Goal: Information Seeking & Learning: Learn about a topic

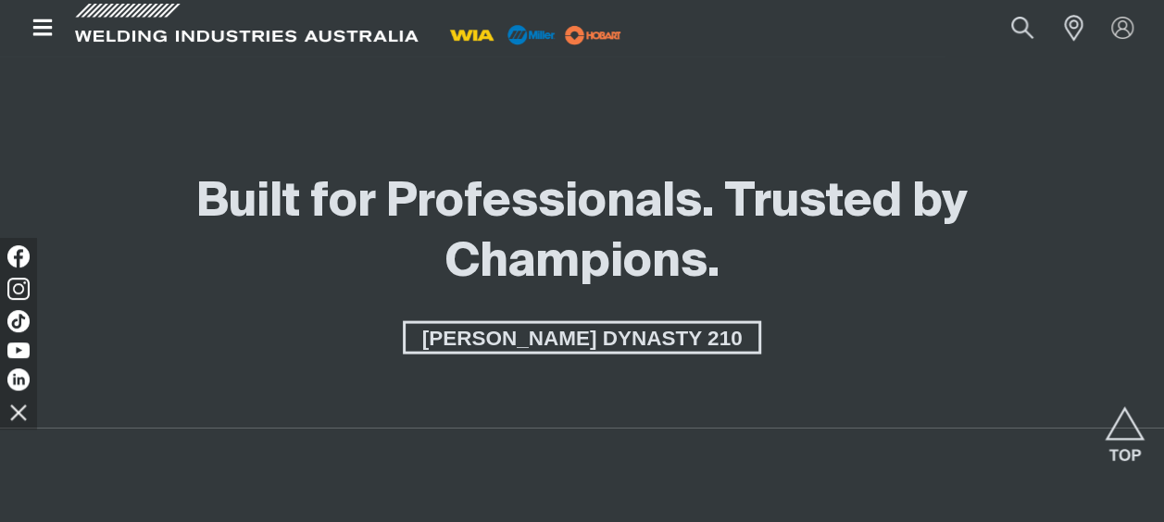
scroll to position [1853, 0]
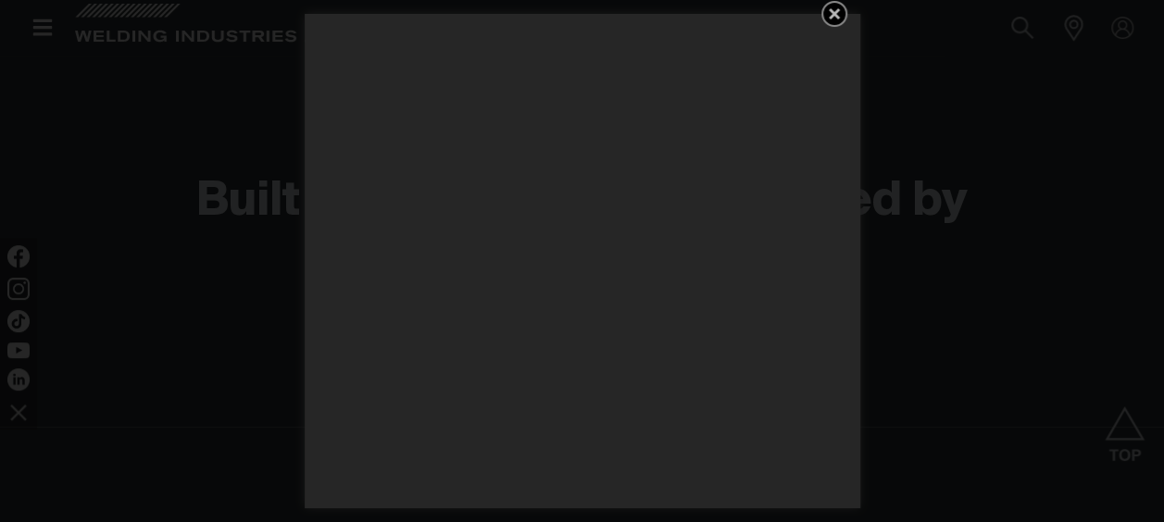
click at [843, 12] on icon "Get 5 WIA Welding Guides Free!" at bounding box center [834, 14] width 22 height 22
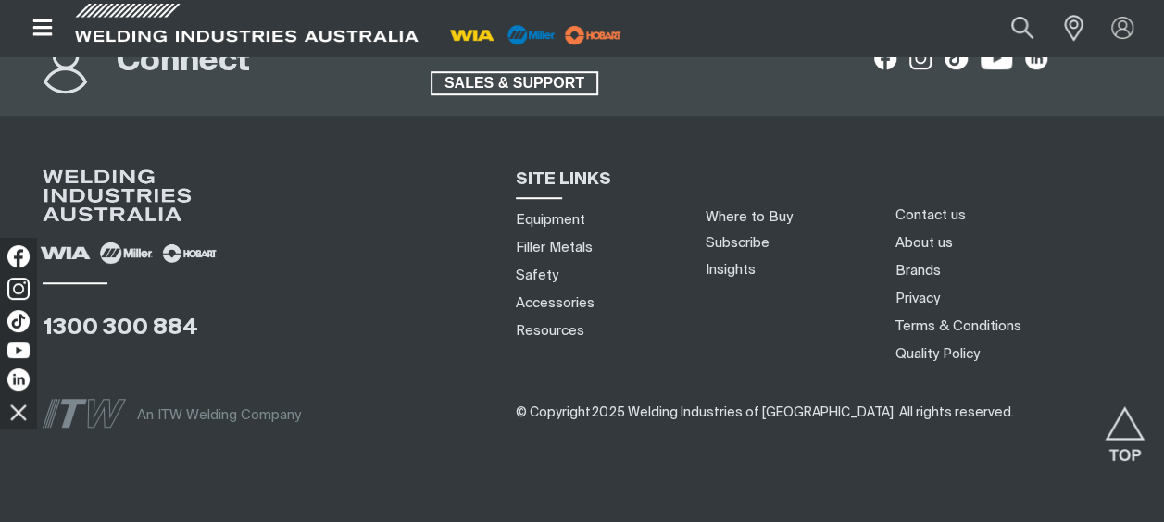
scroll to position [7581, 0]
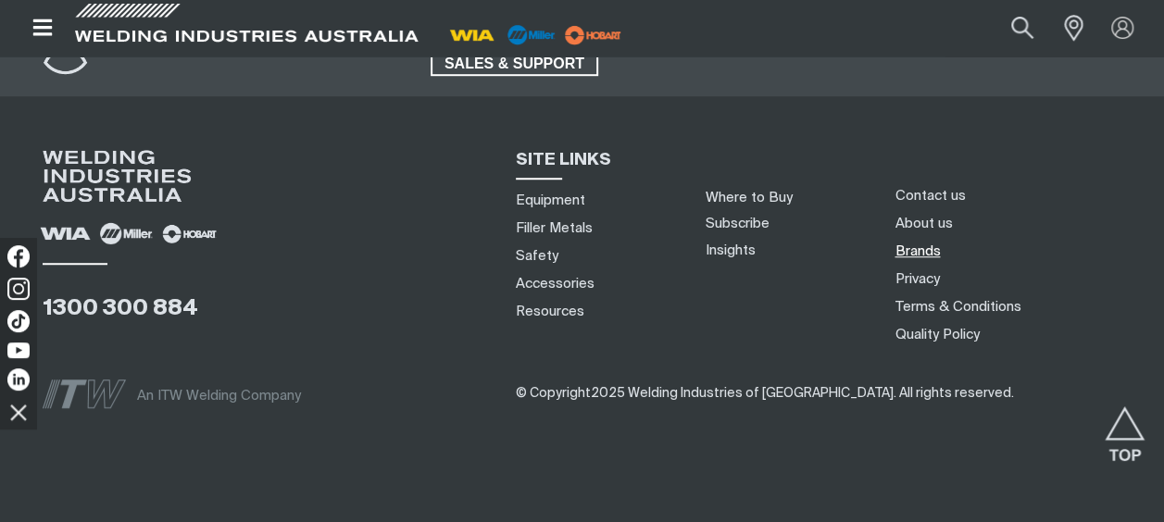
click at [916, 242] on link "Brands" at bounding box center [917, 251] width 45 height 19
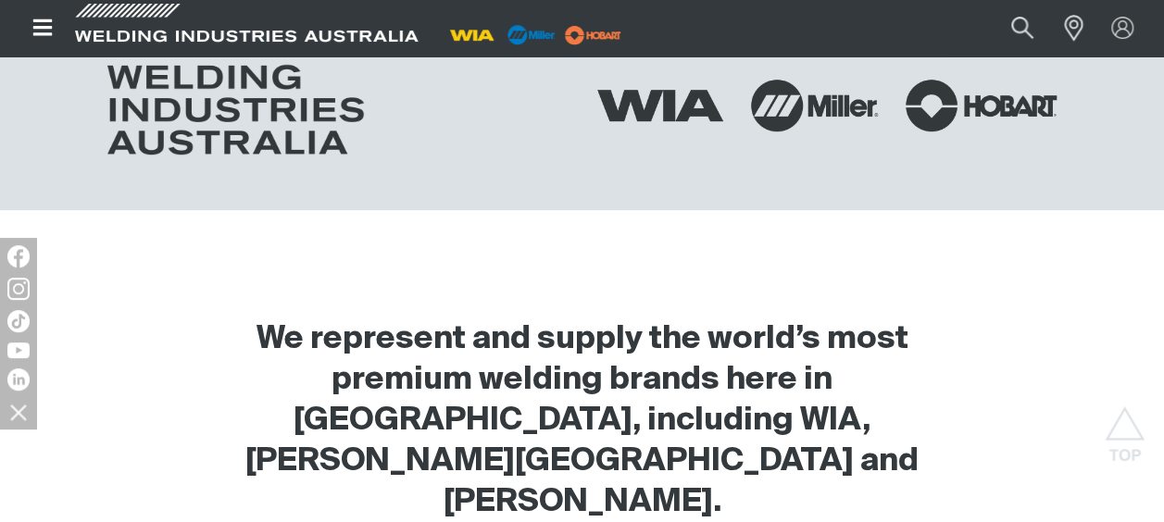
scroll to position [490, 0]
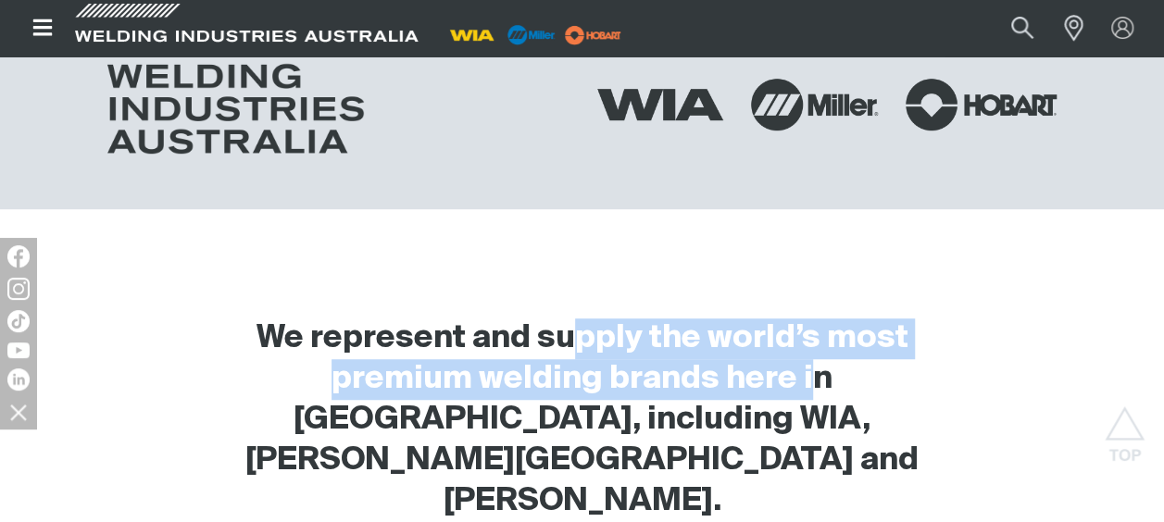
drag, startPoint x: 571, startPoint y: 333, endPoint x: 732, endPoint y: 387, distance: 169.0
click at [732, 387] on h2 "We represent and supply the world’s most premium welding brands here in [GEOGRA…" at bounding box center [581, 421] width 745 height 204
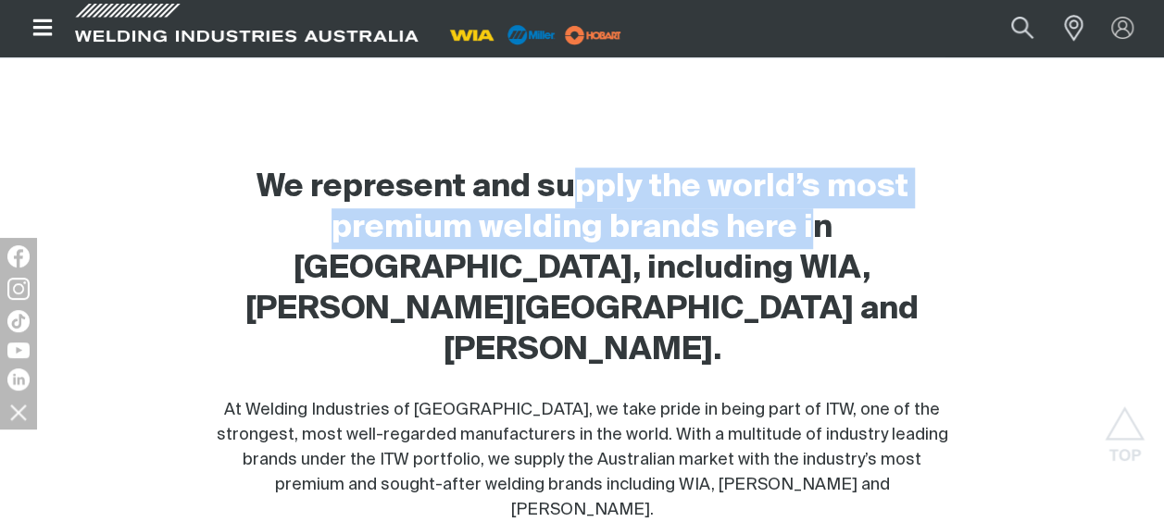
scroll to position [696, 0]
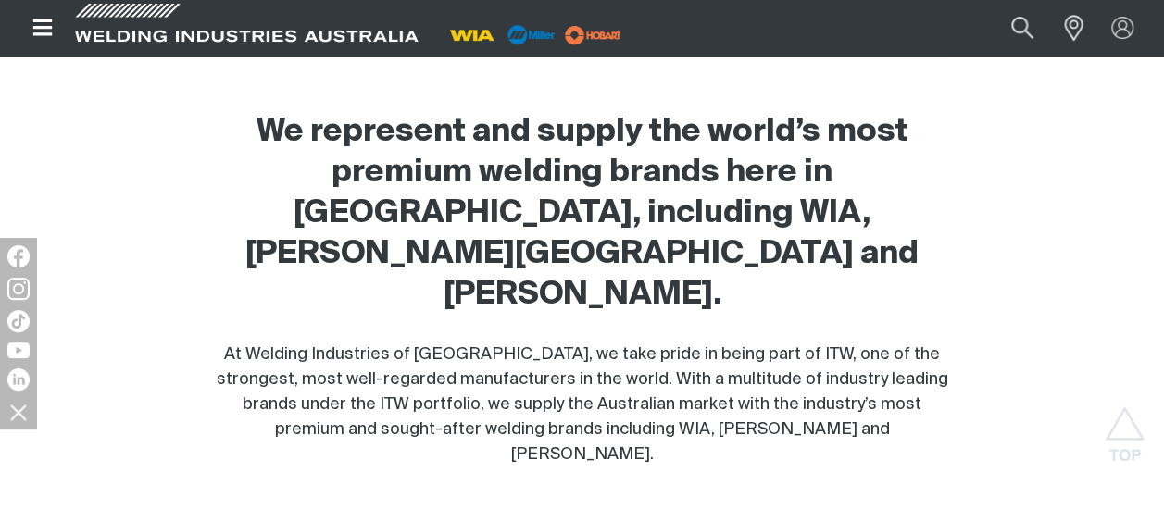
click at [629, 257] on div "We represent and supply the world’s most premium welding brands here in Austral…" at bounding box center [581, 289] width 745 height 355
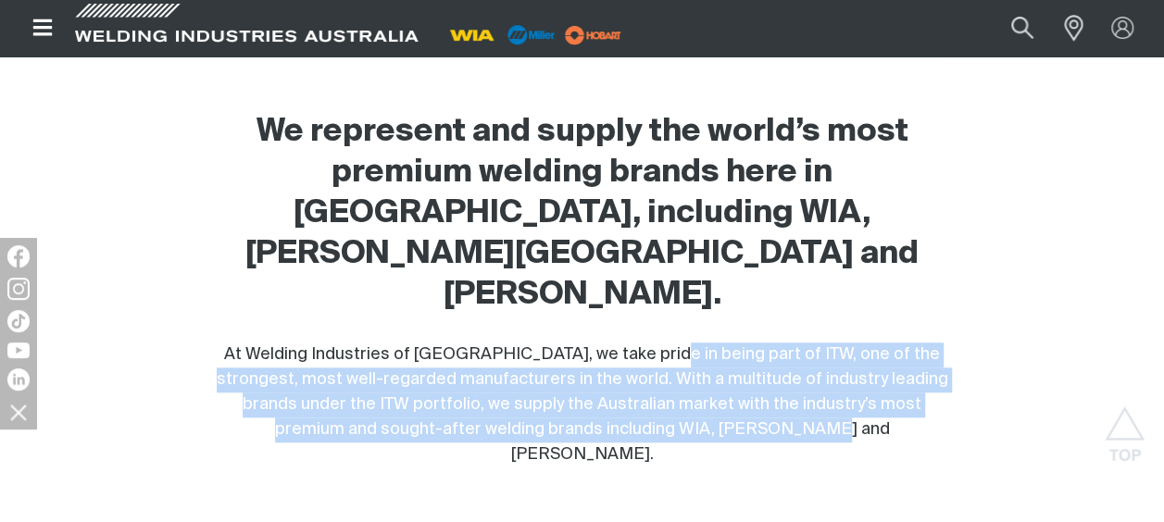
drag, startPoint x: 629, startPoint y: 257, endPoint x: 742, endPoint y: 341, distance: 140.9
click at [742, 341] on div "We represent and supply the world’s most premium welding brands here in Austral…" at bounding box center [581, 289] width 745 height 355
click at [742, 346] on span "At Welding Industries of [GEOGRAPHIC_DATA], we take pride in being part of ITW,…" at bounding box center [583, 404] width 732 height 117
drag, startPoint x: 742, startPoint y: 341, endPoint x: 606, endPoint y: 327, distance: 136.8
click at [606, 346] on span "At Welding Industries of [GEOGRAPHIC_DATA], we take pride in being part of ITW,…" at bounding box center [583, 404] width 732 height 117
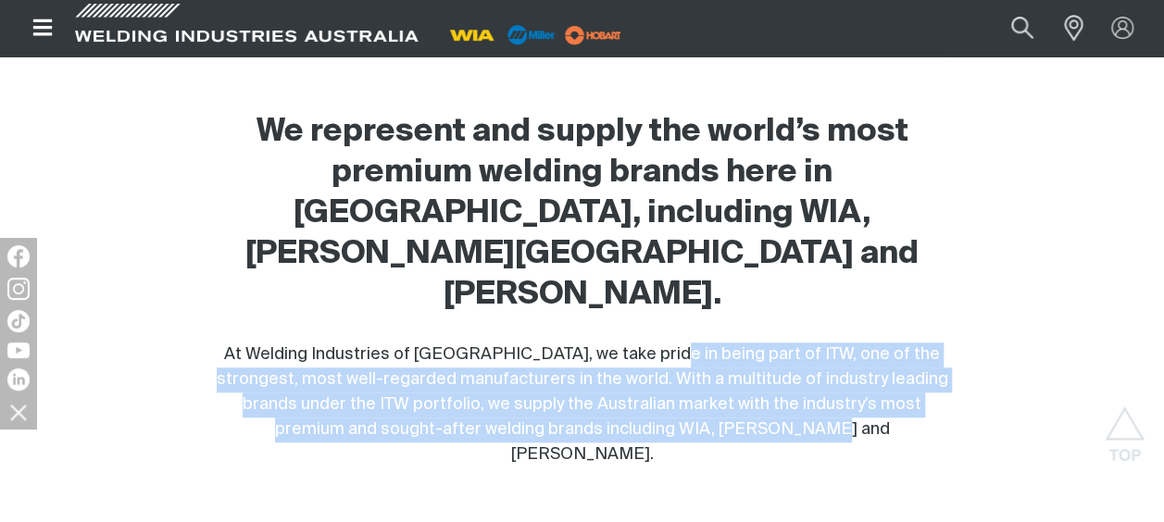
click at [637, 346] on span "At Welding Industries of [GEOGRAPHIC_DATA], we take pride in being part of ITW,…" at bounding box center [583, 404] width 732 height 117
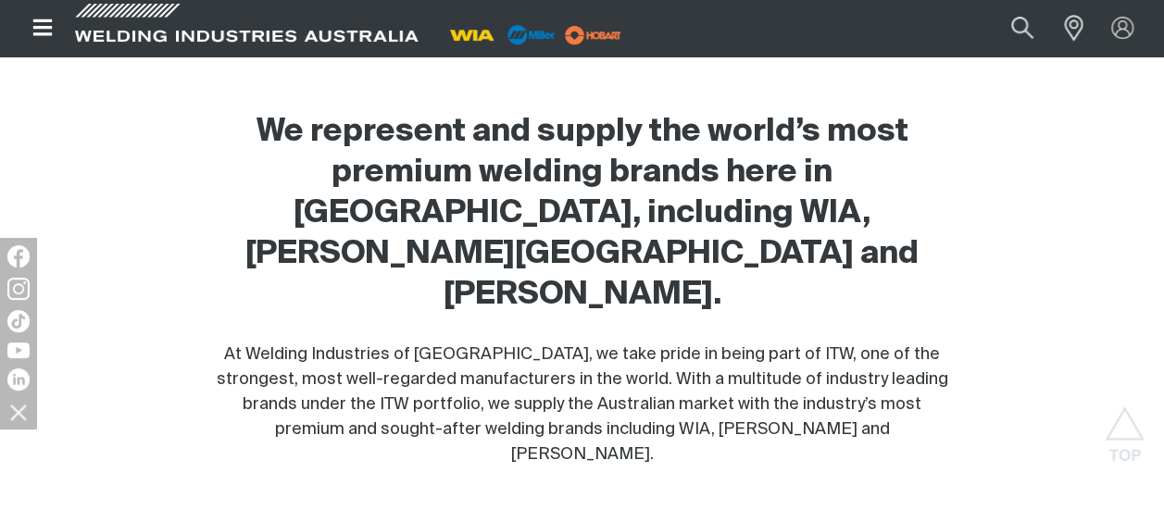
click at [637, 346] on span "At Welding Industries of [GEOGRAPHIC_DATA], we take pride in being part of ITW,…" at bounding box center [583, 404] width 732 height 117
drag, startPoint x: 637, startPoint y: 315, endPoint x: 532, endPoint y: 287, distance: 109.2
click at [532, 343] on div "At Welding Industries of [GEOGRAPHIC_DATA], we take pride in being part of ITW,…" at bounding box center [581, 405] width 745 height 125
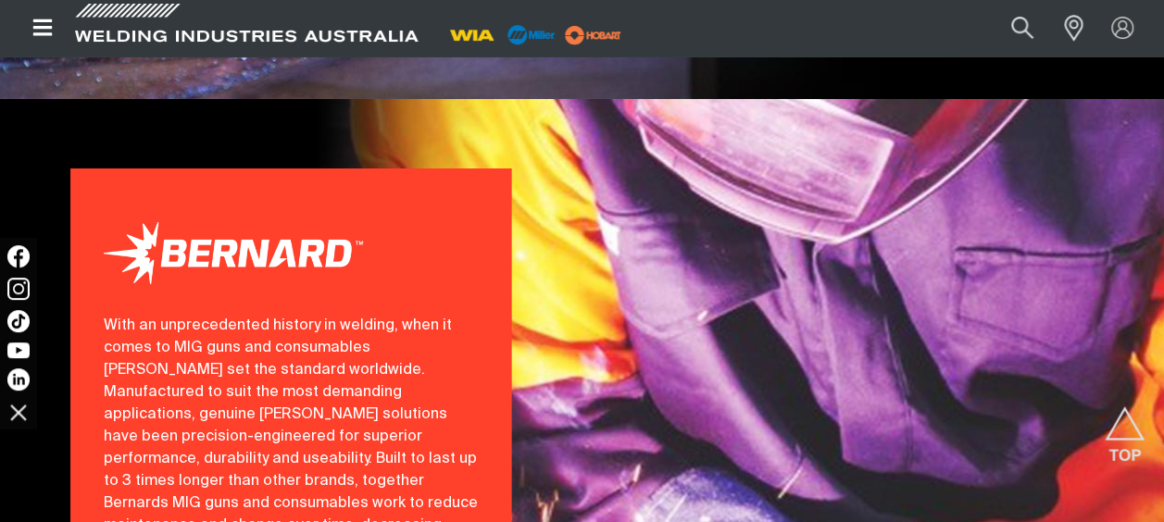
scroll to position [3347, 0]
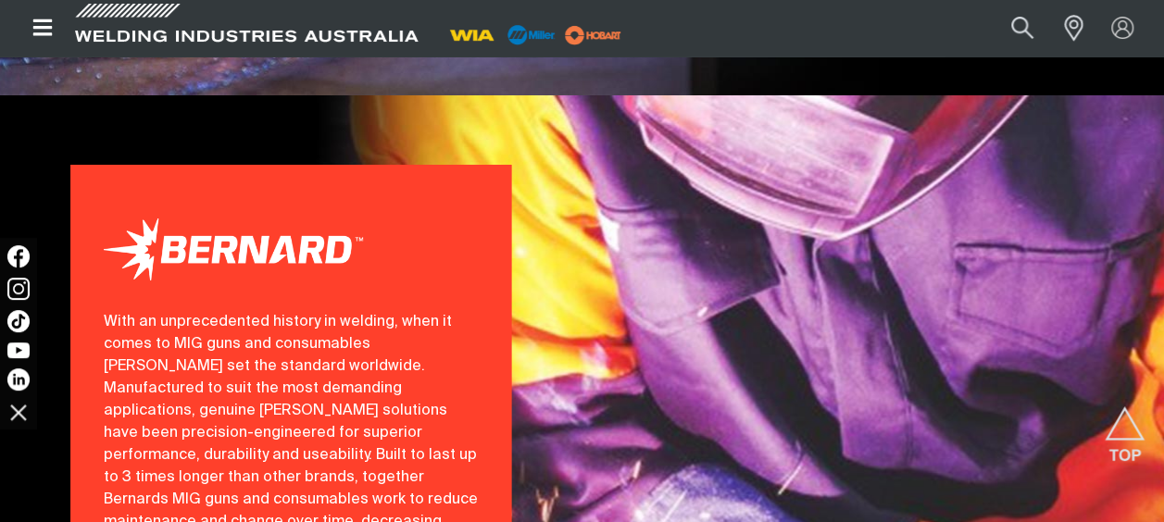
click at [532, 287] on div "With an unprecedented history in welding, when it comes to MIG guns and consuma…" at bounding box center [291, 465] width 553 height 741
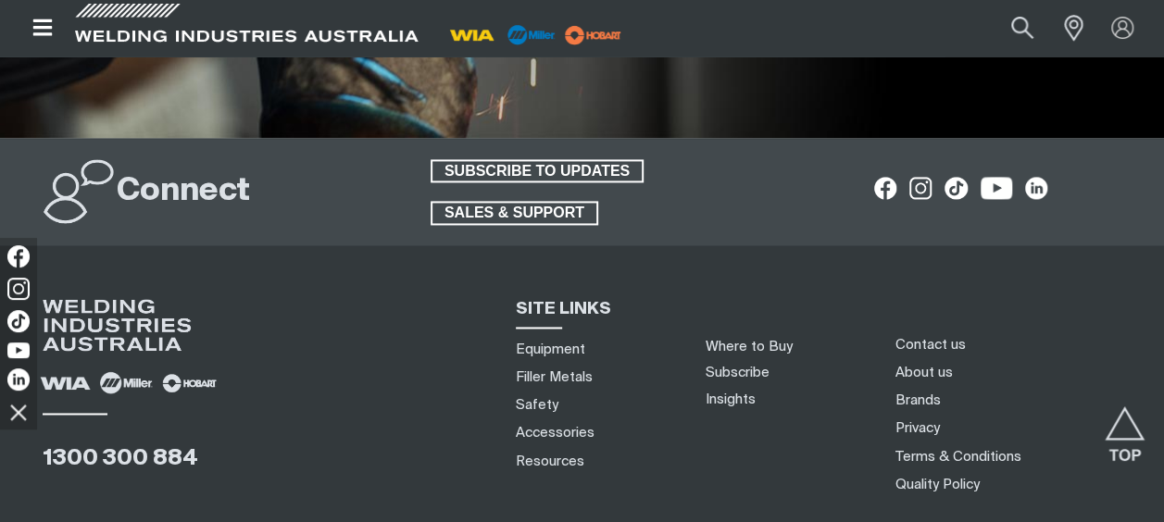
scroll to position [4787, 0]
